Goal: Information Seeking & Learning: Understand process/instructions

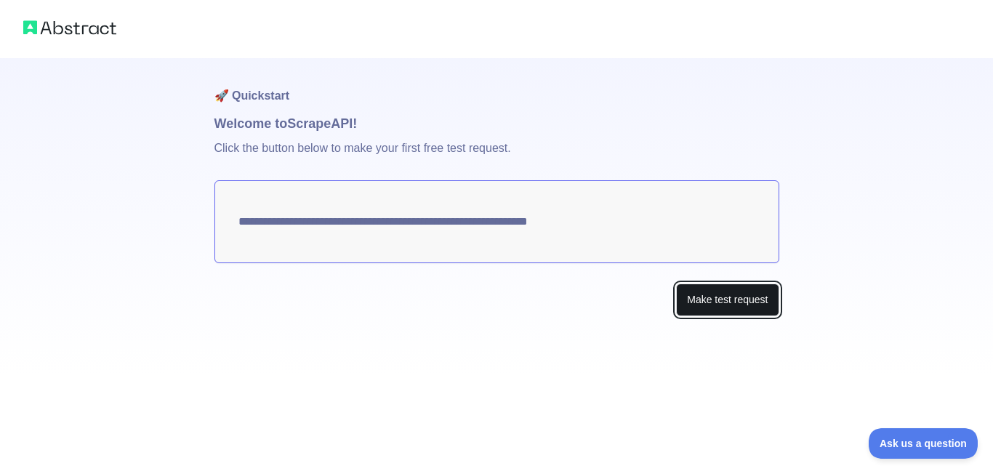
click at [698, 302] on button "Make test request" at bounding box center [727, 299] width 102 height 33
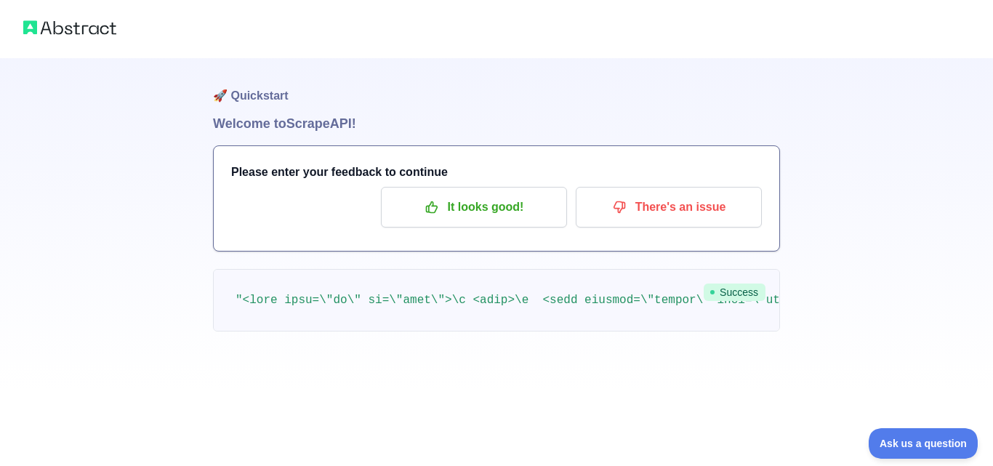
click at [331, 168] on h3 "Please enter your feedback to continue" at bounding box center [496, 171] width 530 height 17
click at [78, 30] on img at bounding box center [69, 27] width 93 height 20
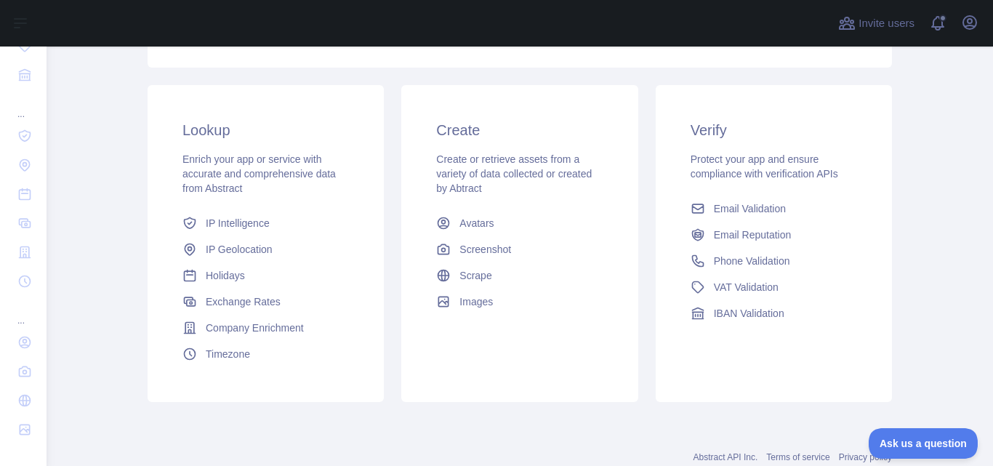
scroll to position [218, 0]
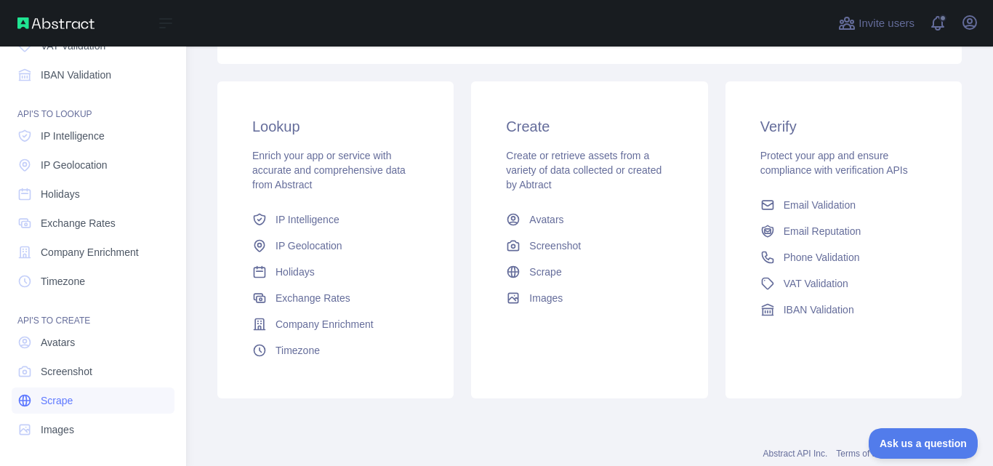
click at [53, 407] on span "Scrape" at bounding box center [57, 400] width 32 height 15
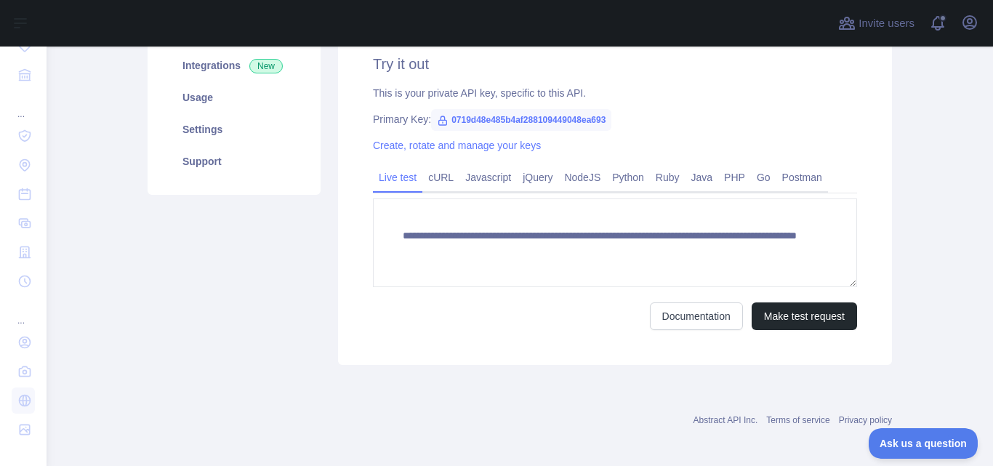
scroll to position [145, 0]
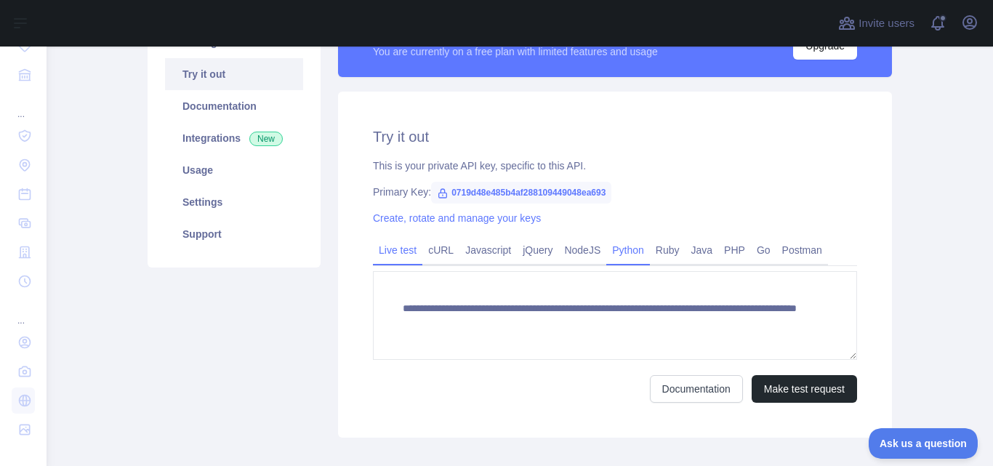
click at [620, 250] on link "Python" at bounding box center [628, 249] width 44 height 23
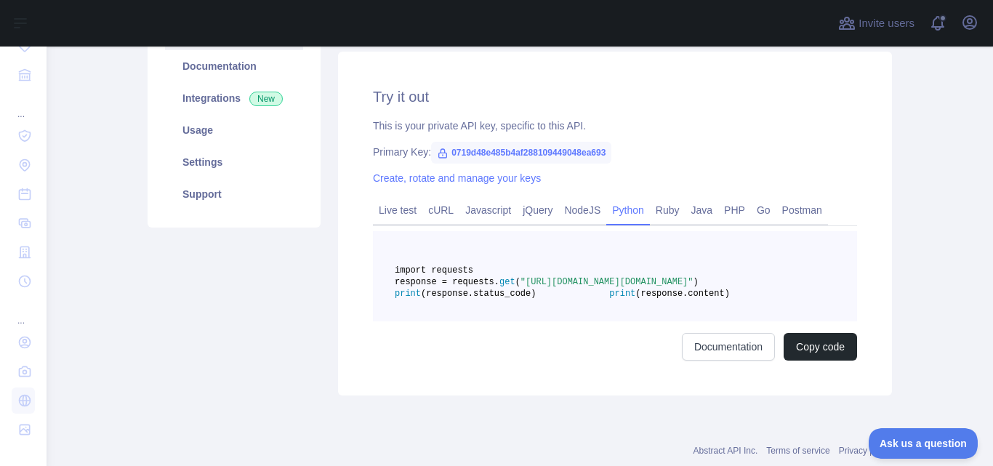
scroll to position [218, 0]
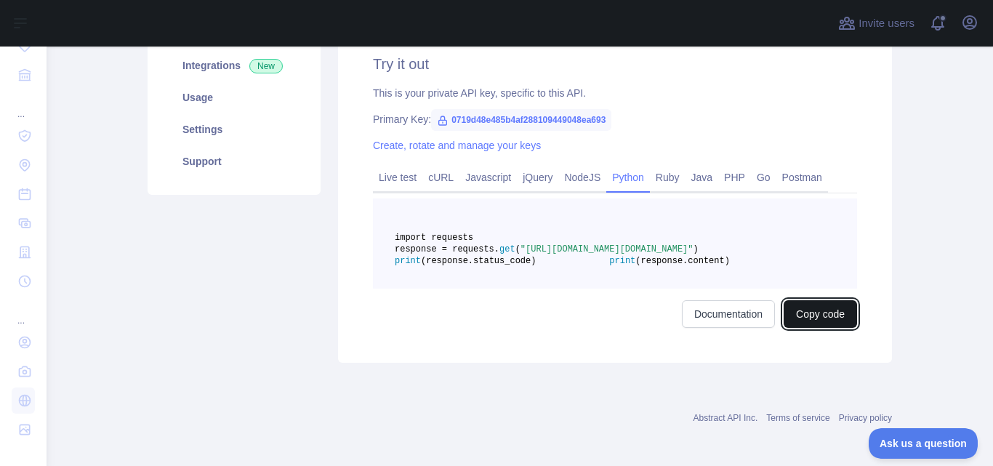
click at [803, 328] on button "Copy code" at bounding box center [819, 314] width 73 height 28
